Goal: Find specific page/section: Find specific page/section

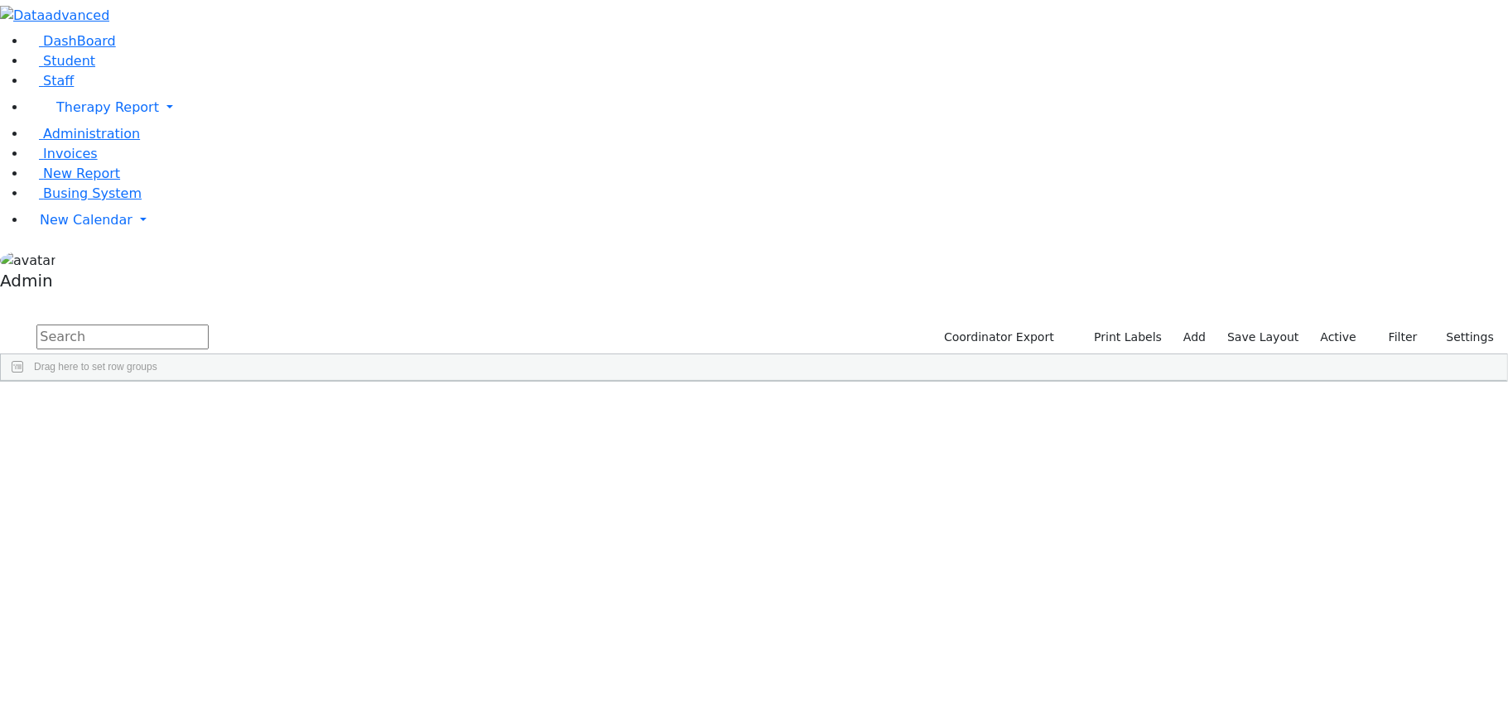
click at [129, 408] on div "[PERSON_NAME]" at bounding box center [65, 419] width 128 height 23
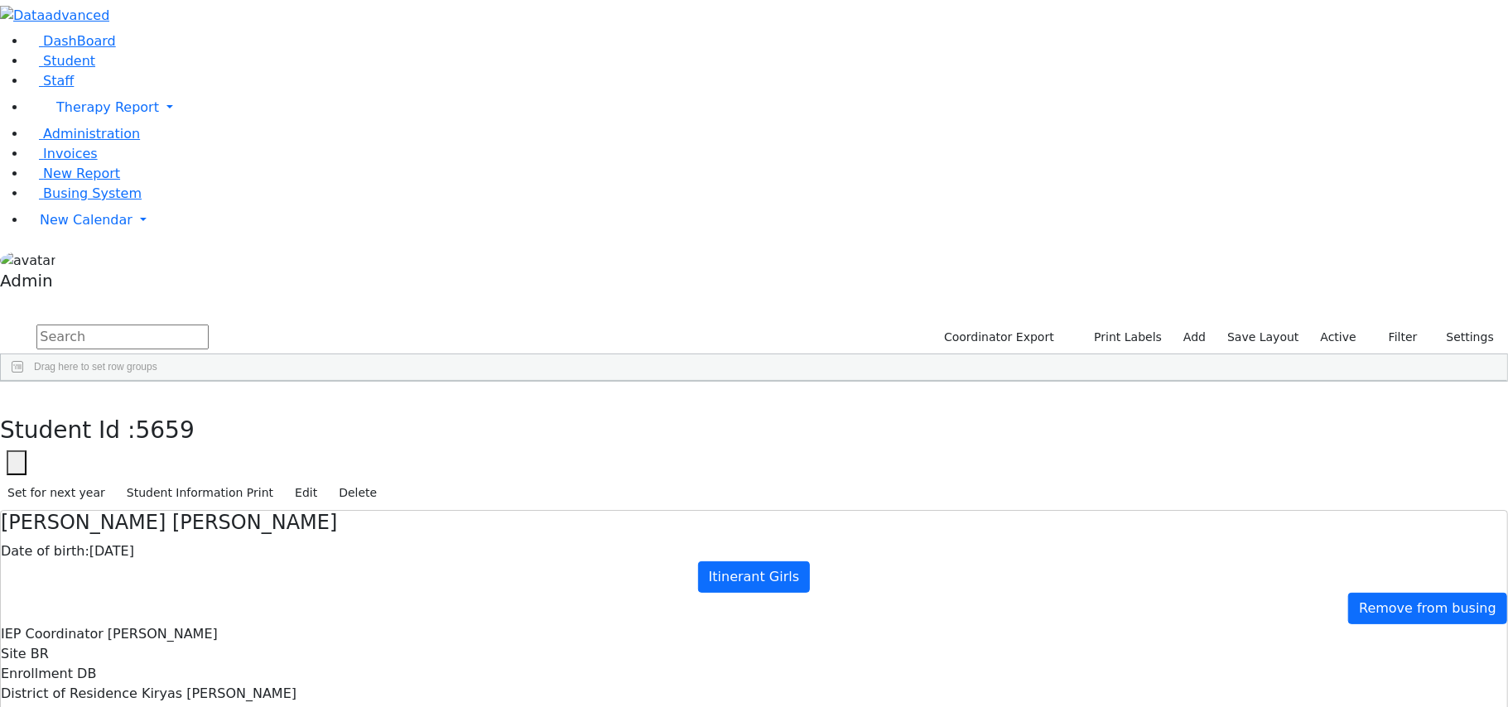
type input "Mrs. Miriam Ackerman"
drag, startPoint x: 1091, startPoint y: 487, endPoint x: 1005, endPoint y: 499, distance: 86.1
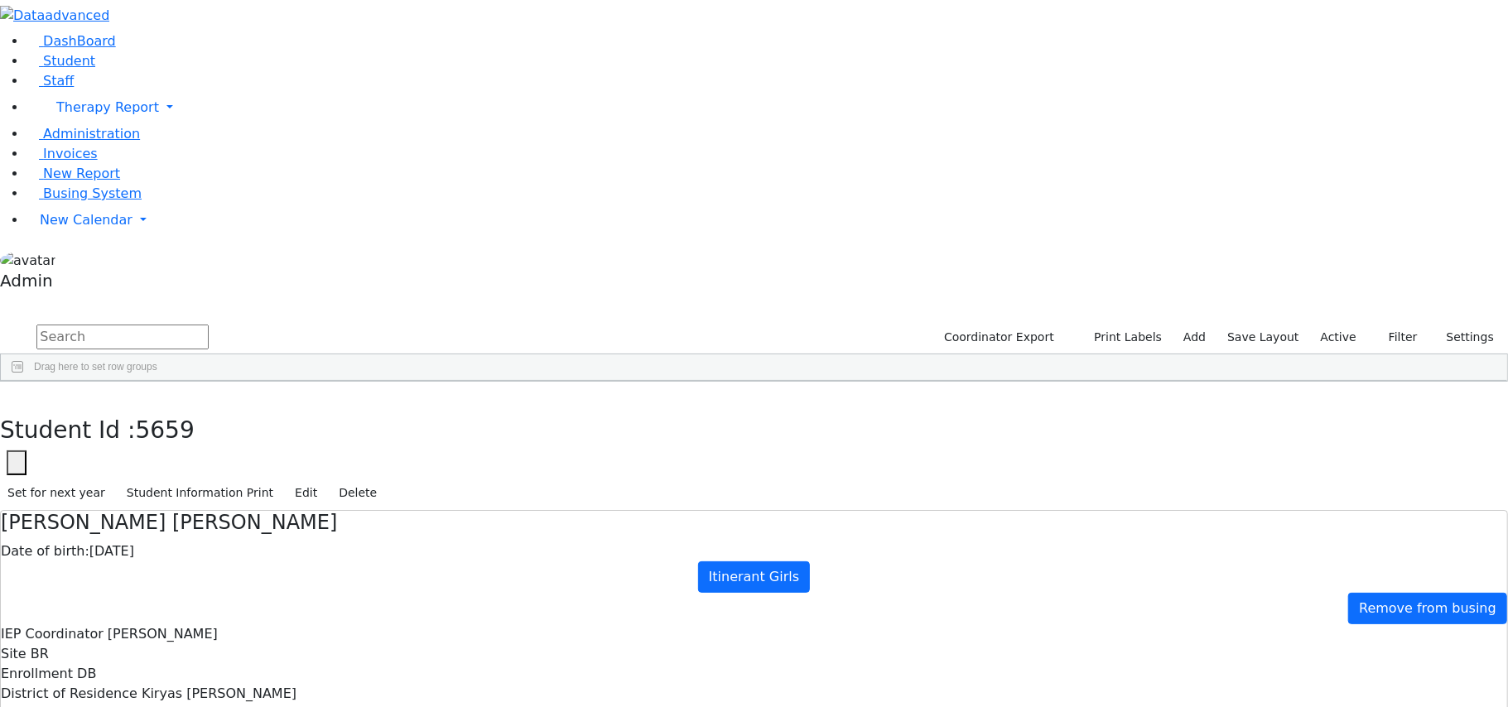
copy h5 "Insurance Form"
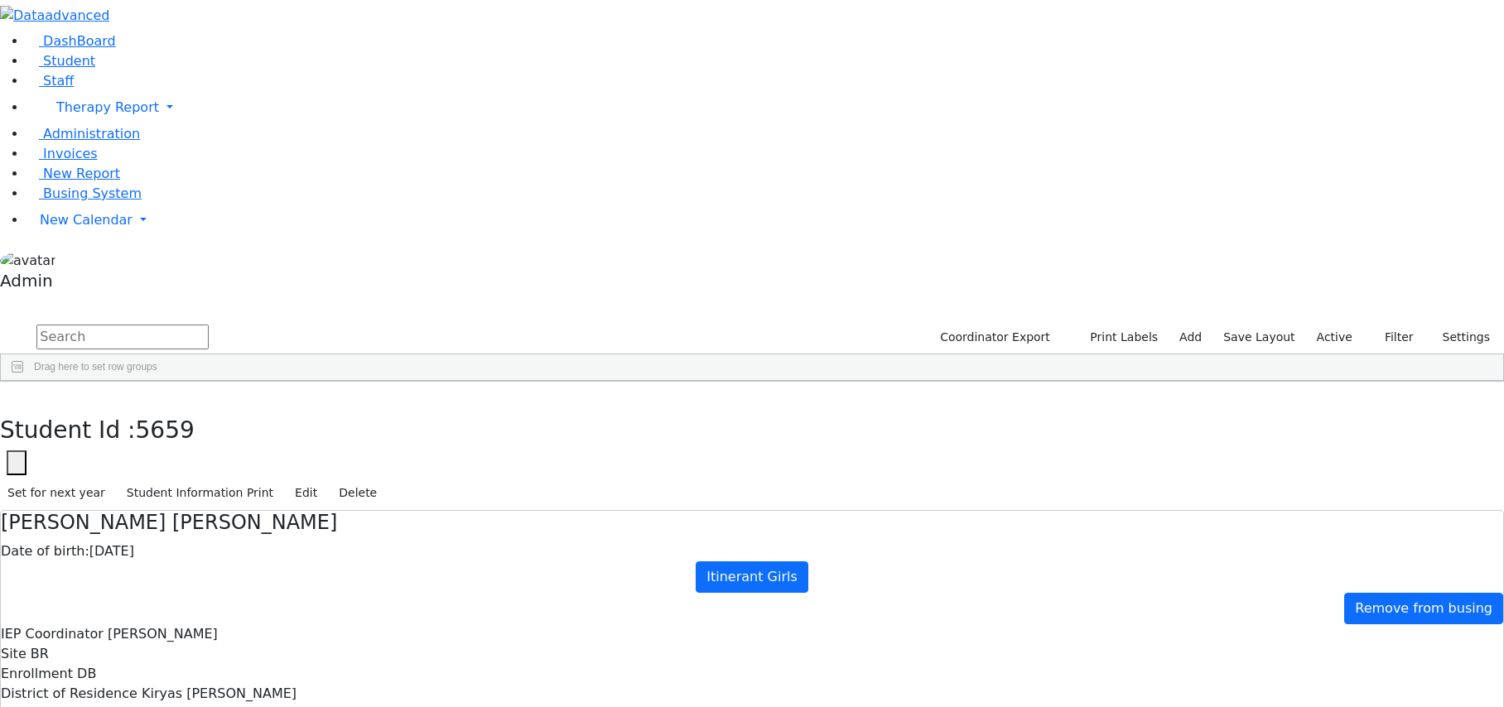
drag, startPoint x: 1084, startPoint y: 494, endPoint x: 999, endPoint y: 497, distance: 85.3
copy h5 "Insurance Form"
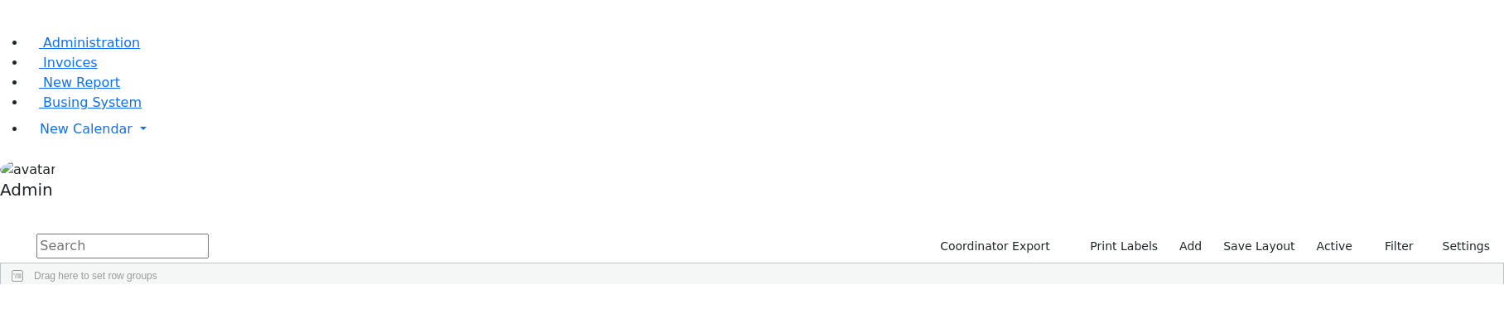
scroll to position [127, 0]
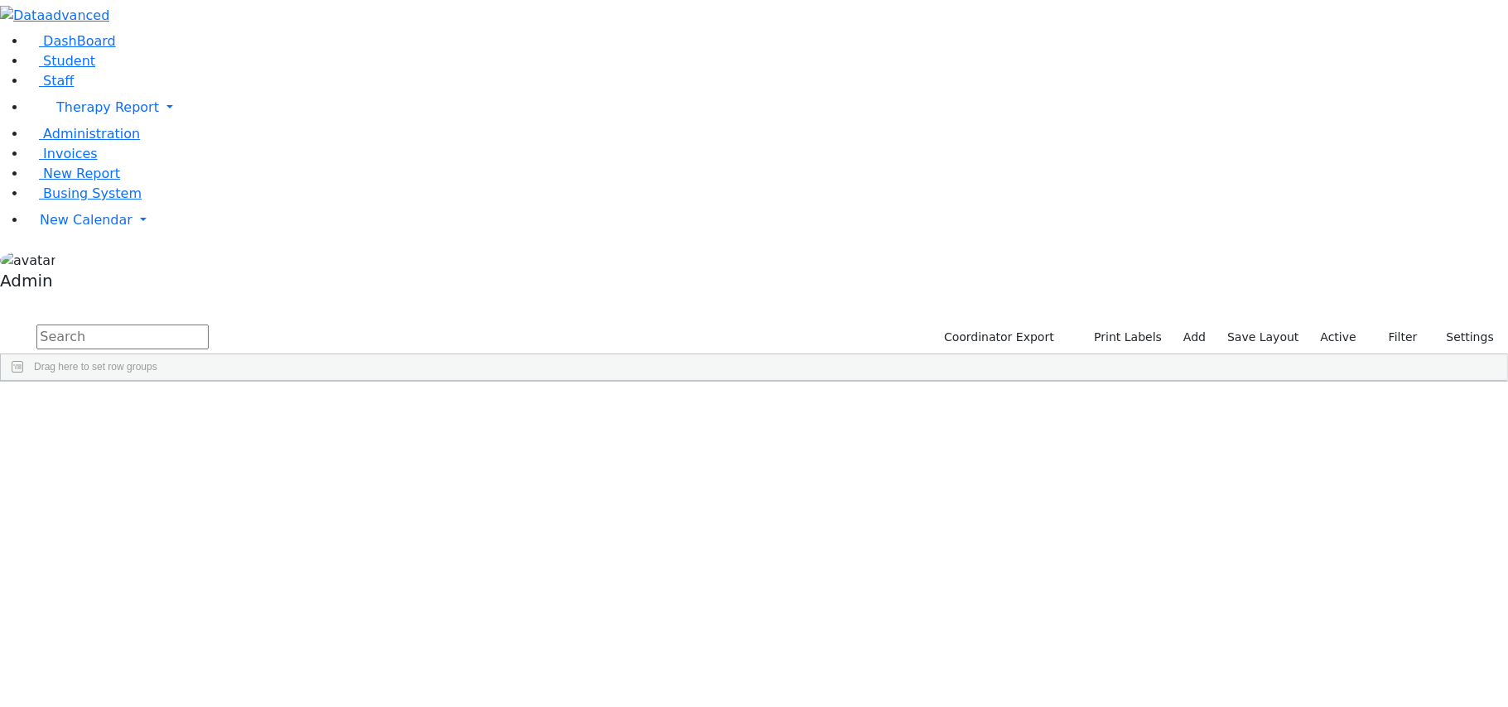
click at [209, 308] on input "text" at bounding box center [122, 337] width 172 height 25
type input "high schooll gir"
drag, startPoint x: 320, startPoint y: 68, endPoint x: 186, endPoint y: 70, distance: 133.4
click at [186, 70] on div "DashBoard Student Staff Therapy Report Student Old Calendar Report Admin" at bounding box center [754, 244] width 1508 height 489
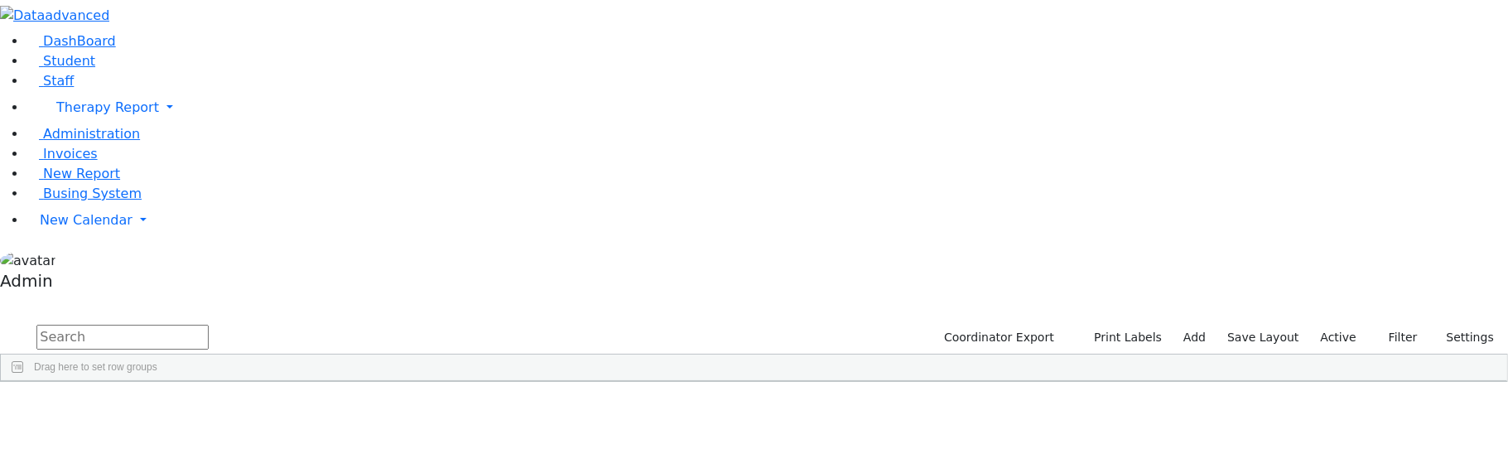
click at [604, 36] on div "DashBoard Student Staff Therapy Report Student Old Calendar Report Admin" at bounding box center [754, 191] width 1508 height 382
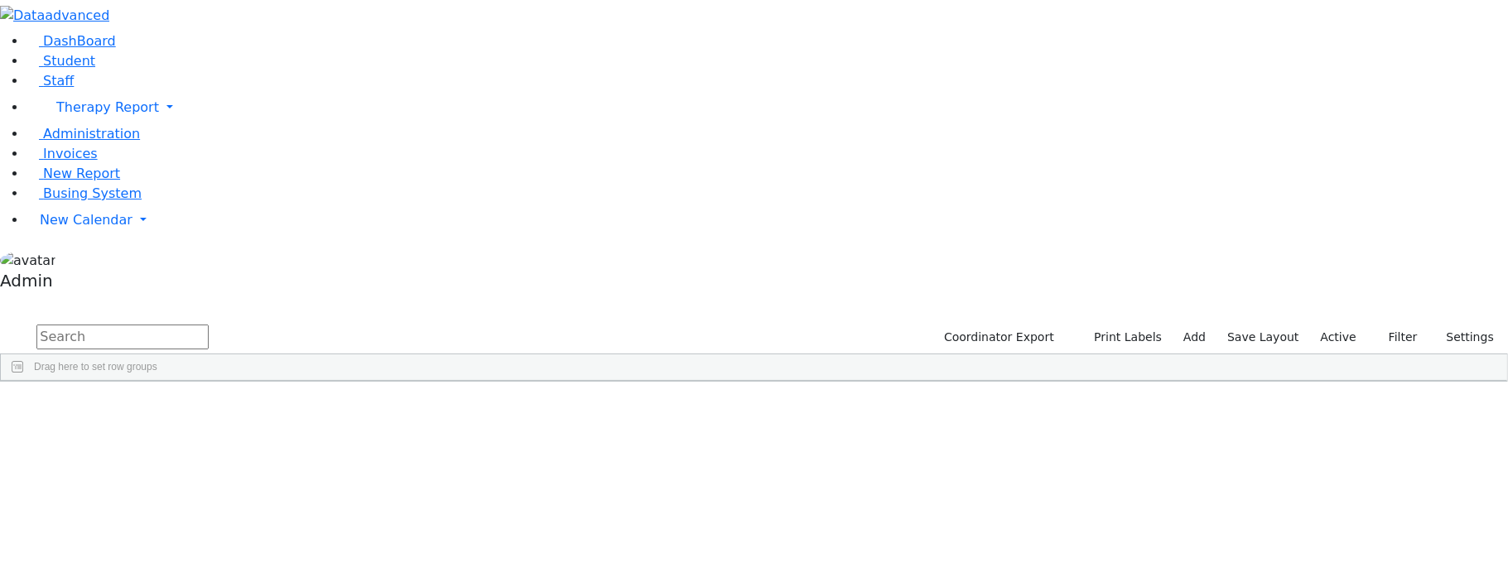
drag, startPoint x: 757, startPoint y: 497, endPoint x: 277, endPoint y: 174, distance: 578.9
click at [563, 35] on div "DashBoard Student Staff Therapy Report Student Old Calendar Report Admin" at bounding box center [754, 191] width 1508 height 382
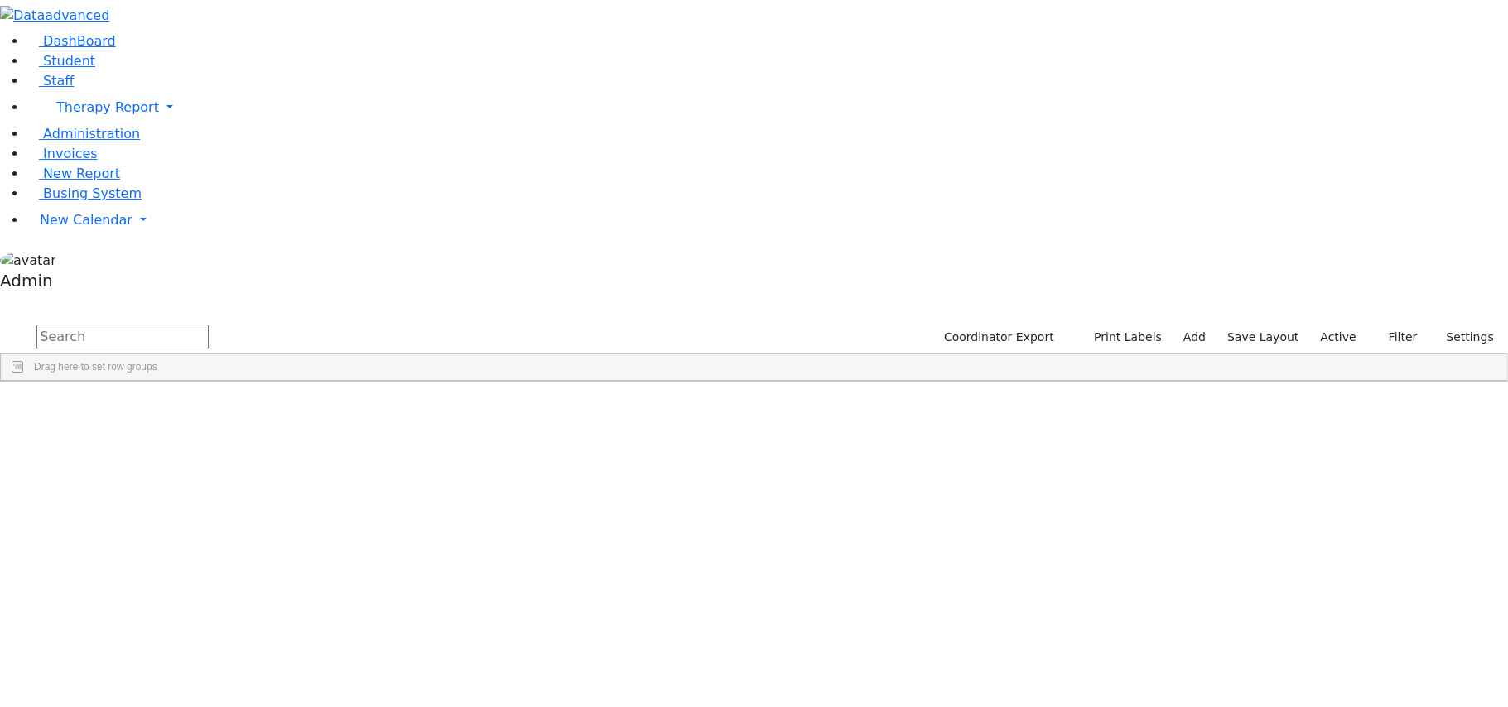
click at [290, 297] on div "Students 490 A 24 K 24 W 24 A 24 K 24 W 24 A" at bounding box center [754, 309] width 1508 height 25
click at [129, 308] on div "[PERSON_NAME]" at bounding box center [65, 443] width 128 height 23
click at [129, 308] on div "[PERSON_NAME]" at bounding box center [65, 419] width 128 height 23
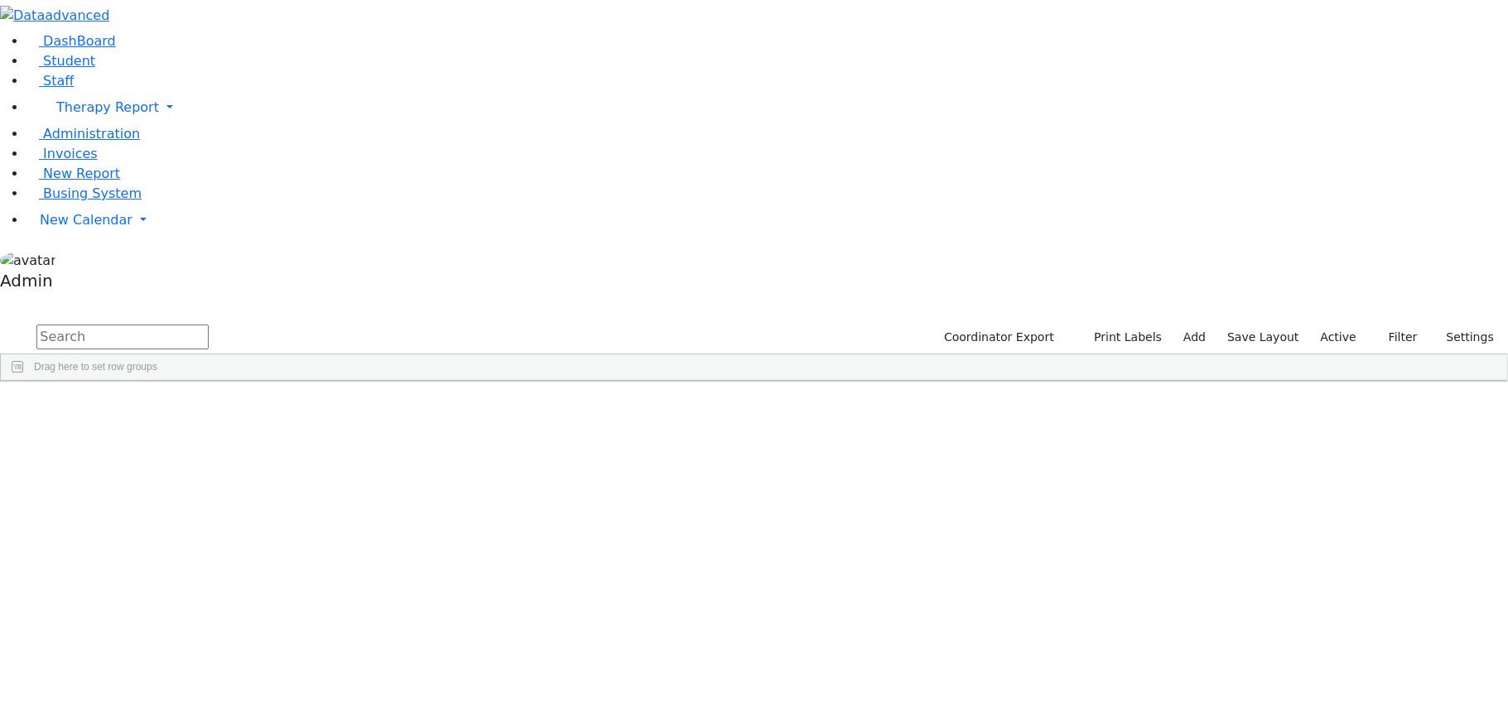
click at [129, 308] on div "[PERSON_NAME]" at bounding box center [65, 419] width 128 height 23
click at [66, 201] on span "Busing System" at bounding box center [92, 194] width 99 height 16
click at [78, 201] on span "Busing System" at bounding box center [92, 194] width 99 height 16
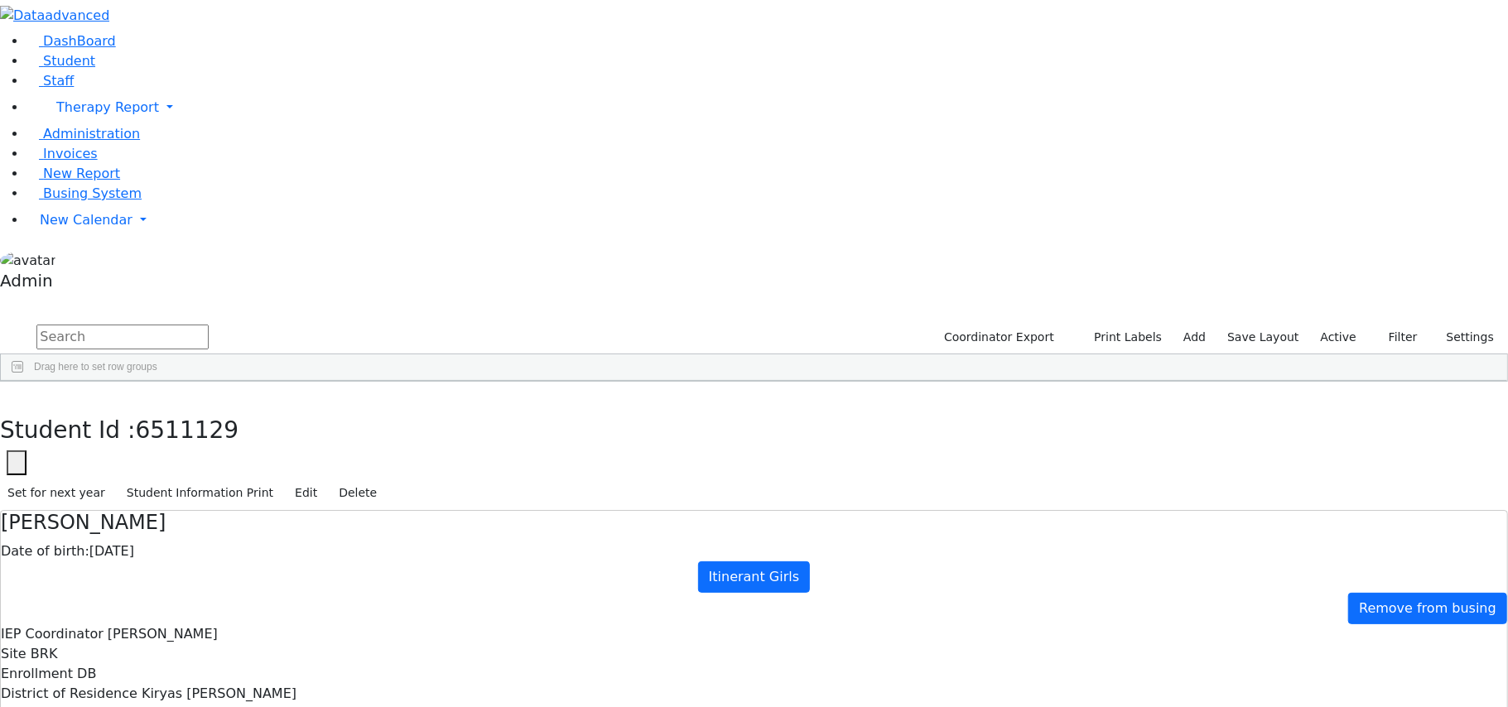
click at [64, 201] on span "Busing System" at bounding box center [92, 194] width 99 height 16
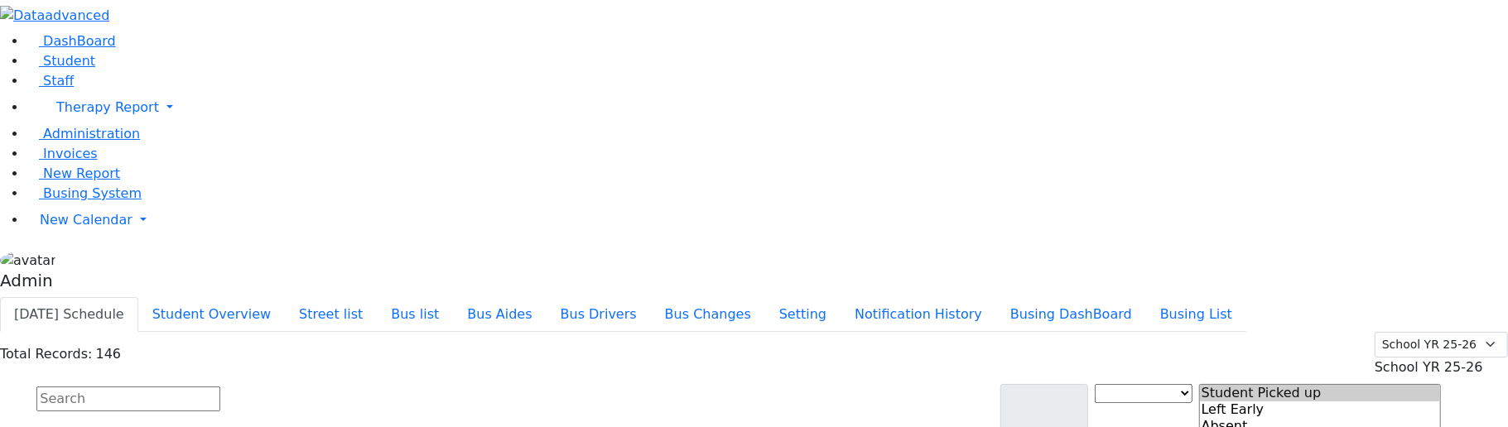
click at [220, 387] on input "text" at bounding box center [128, 399] width 184 height 25
